Goal: Check status: Check status

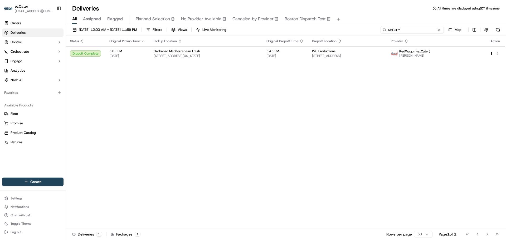
click at [423, 27] on input "A5GJRY" at bounding box center [412, 29] width 63 height 7
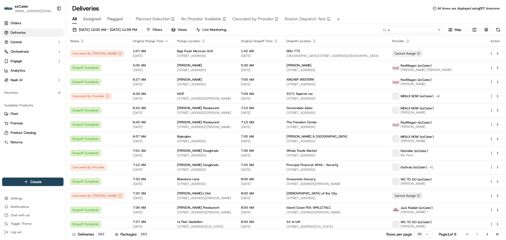
click at [332, 33] on div "[DATE] 12:00 AM - [DATE] 11:59 PM Filters Views Live Monitoring v Map" at bounding box center [286, 31] width 440 height 10
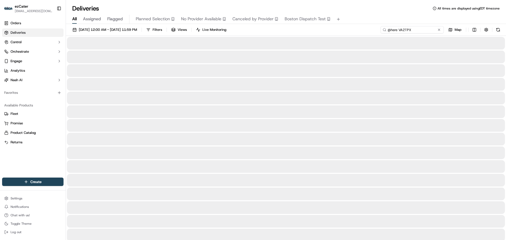
drag, startPoint x: 399, startPoint y: 29, endPoint x: 318, endPoint y: 40, distance: 81.7
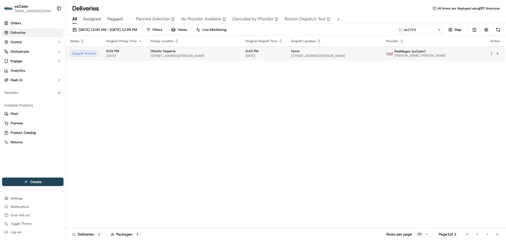
click at [346, 56] on span "[STREET_ADDRESS][PERSON_NAME]" at bounding box center [334, 56] width 87 height 4
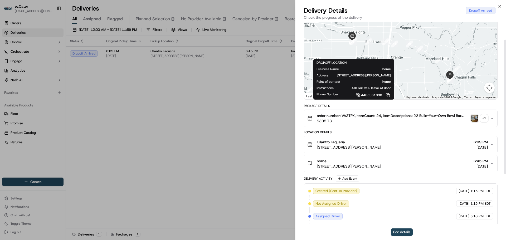
click at [446, 165] on button "home [STREET_ADDRESS][PERSON_NAME] 6:45 PM [DATE]" at bounding box center [400, 163] width 193 height 17
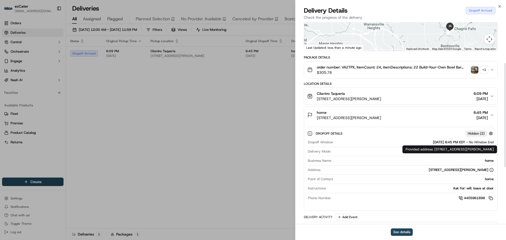
scroll to position [79, 0]
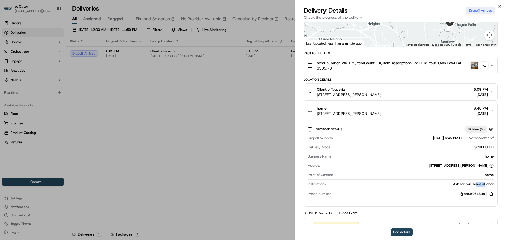
drag, startPoint x: 477, startPoint y: 181, endPoint x: 485, endPoint y: 181, distance: 8.7
click at [485, 182] on div "Ask For: will. leave at door" at bounding box center [411, 184] width 166 height 5
click at [490, 182] on div "Ask For: will. leave at door" at bounding box center [411, 184] width 166 height 5
click at [475, 182] on div "Ask For: will. leave at door" at bounding box center [411, 184] width 166 height 5
drag, startPoint x: 475, startPoint y: 180, endPoint x: 483, endPoint y: 180, distance: 7.6
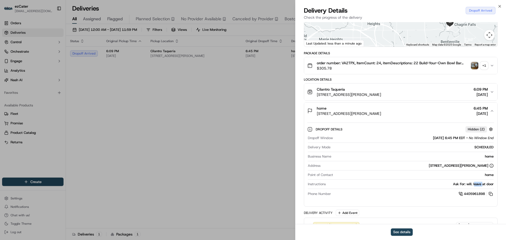
click at [483, 182] on div "Ask For: will. leave at door" at bounding box center [411, 184] width 166 height 5
click at [490, 182] on div "Ask For: will. leave at door" at bounding box center [411, 184] width 166 height 5
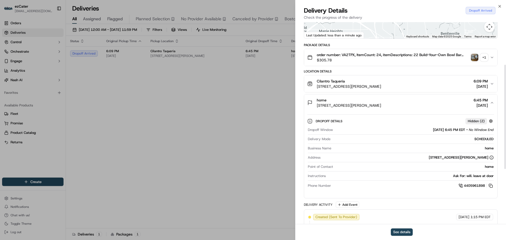
scroll to position [105, 0]
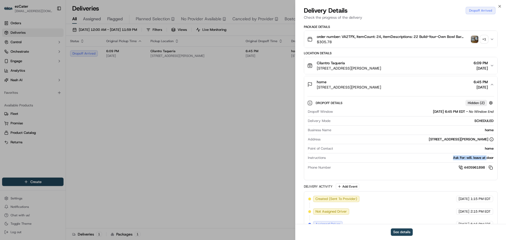
drag, startPoint x: 453, startPoint y: 153, endPoint x: 486, endPoint y: 154, distance: 33.2
click at [486, 156] on div "Ask For: will. leave at door" at bounding box center [411, 158] width 166 height 5
drag, startPoint x: 496, startPoint y: 154, endPoint x: 454, endPoint y: 155, distance: 42.2
click at [454, 155] on div "Dropoff Details Hidden ( 2 ) Dropoff Window [DATE] 6:45 PM EDT - No Window End …" at bounding box center [400, 134] width 193 height 83
click at [460, 156] on div "Ask For: will. leave at door" at bounding box center [411, 158] width 166 height 5
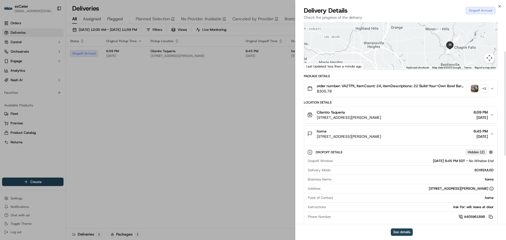
scroll to position [56, 0]
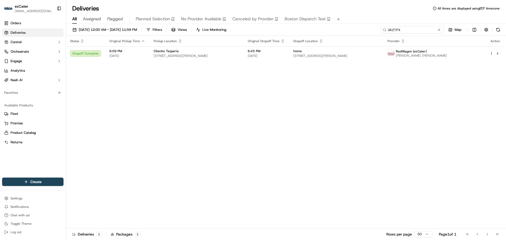
click at [411, 28] on input "VA2TPX" at bounding box center [412, 29] width 63 height 7
paste input "40R10G"
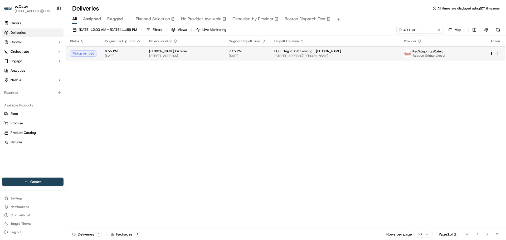
click at [266, 57] on span "[DATE]" at bounding box center [247, 56] width 37 height 4
click at [167, 53] on span "[PERSON_NAME] Pizzeria" at bounding box center [168, 51] width 38 height 4
click at [266, 55] on span "[DATE]" at bounding box center [247, 56] width 37 height 4
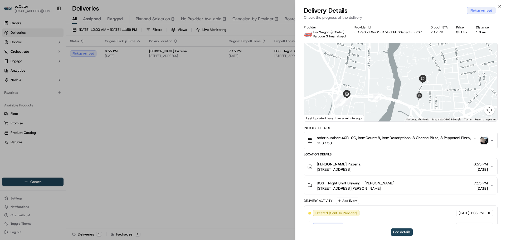
drag, startPoint x: 411, startPoint y: 78, endPoint x: 399, endPoint y: 85, distance: 13.0
click at [399, 85] on div at bounding box center [400, 82] width 193 height 79
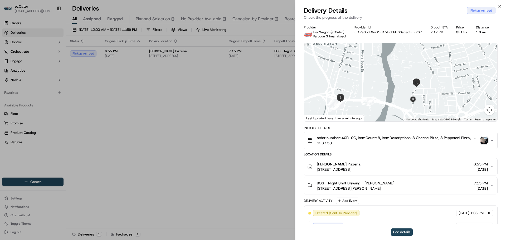
click at [490, 142] on icon "button" at bounding box center [492, 140] width 4 height 4
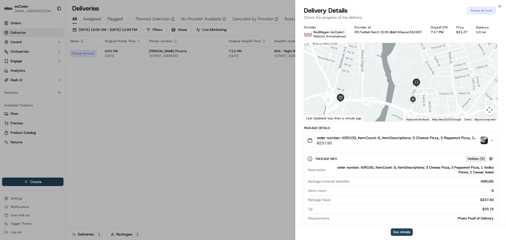
click at [483, 140] on img "button" at bounding box center [484, 140] width 7 height 7
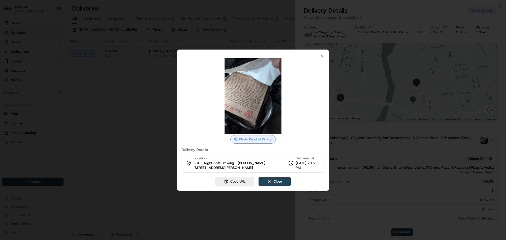
click at [254, 111] on img at bounding box center [253, 96] width 76 height 76
click at [323, 57] on icon "button" at bounding box center [322, 56] width 4 height 4
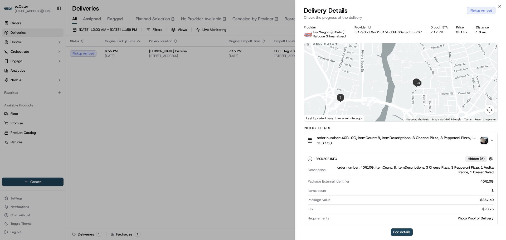
drag, startPoint x: 166, startPoint y: 73, endPoint x: 165, endPoint y: 75, distance: 2.6
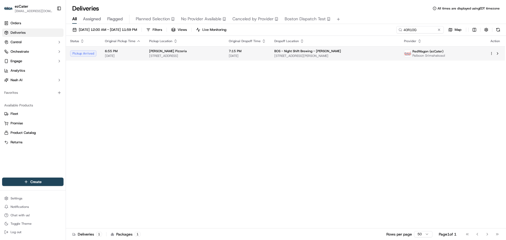
click at [220, 55] on span "[STREET_ADDRESS]" at bounding box center [184, 56] width 71 height 4
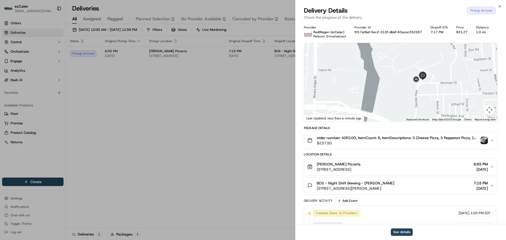
drag, startPoint x: 449, startPoint y: 86, endPoint x: 401, endPoint y: 98, distance: 49.8
click at [401, 98] on div at bounding box center [400, 82] width 193 height 79
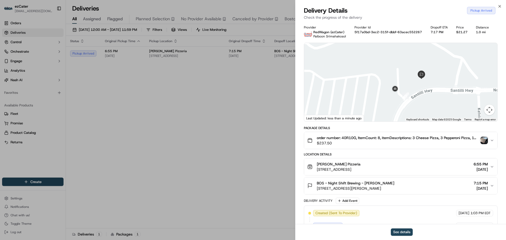
drag, startPoint x: 432, startPoint y: 90, endPoint x: 430, endPoint y: 92, distance: 2.8
click at [430, 92] on div at bounding box center [400, 82] width 193 height 79
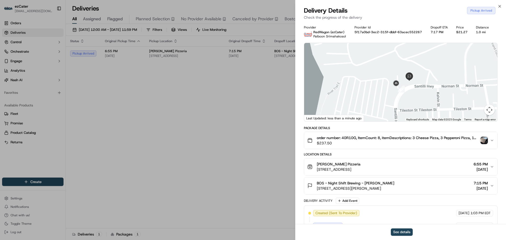
drag, startPoint x: 417, startPoint y: 88, endPoint x: 403, endPoint y: 93, distance: 15.3
click at [403, 93] on div at bounding box center [400, 82] width 193 height 79
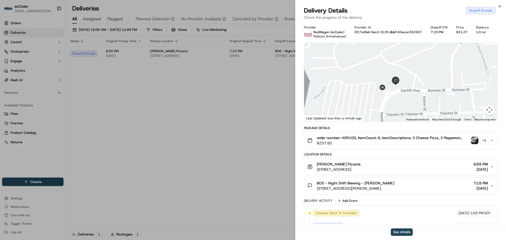
click at [482, 139] on div "+ 1" at bounding box center [484, 140] width 7 height 7
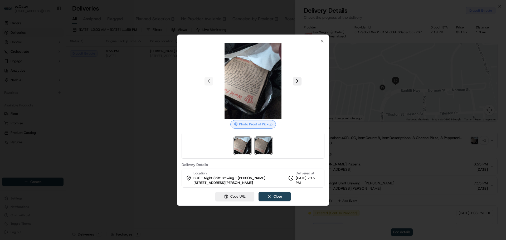
click at [263, 145] on img at bounding box center [263, 145] width 17 height 17
click at [242, 147] on img at bounding box center [242, 145] width 17 height 17
click at [267, 147] on img at bounding box center [263, 145] width 17 height 17
click at [322, 40] on icon "button" at bounding box center [322, 41] width 4 height 4
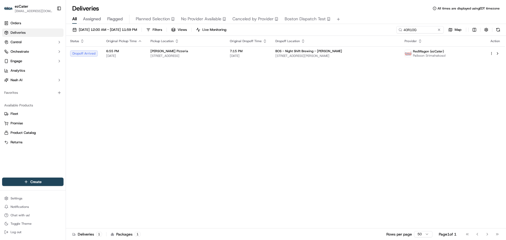
click at [418, 25] on div "[DATE] 12:00 AM - [DATE] 11:59 PM Filters Views Live Monitoring 40R10G Map Stat…" at bounding box center [286, 132] width 440 height 217
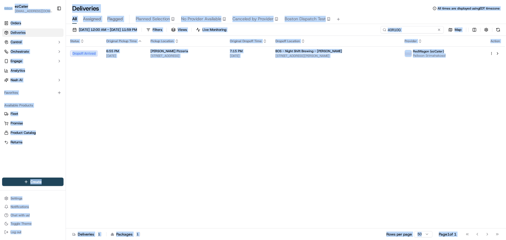
click at [417, 29] on input "40R10G" at bounding box center [412, 29] width 63 height 7
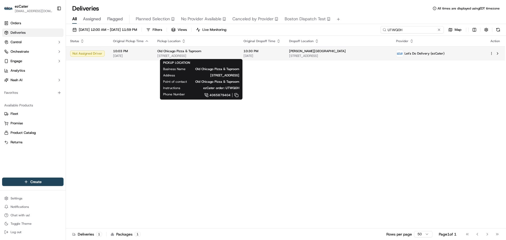
type input "UTWQ0H"
click at [235, 55] on span "[STREET_ADDRESS]" at bounding box center [196, 56] width 78 height 4
